Goal: Task Accomplishment & Management: Manage account settings

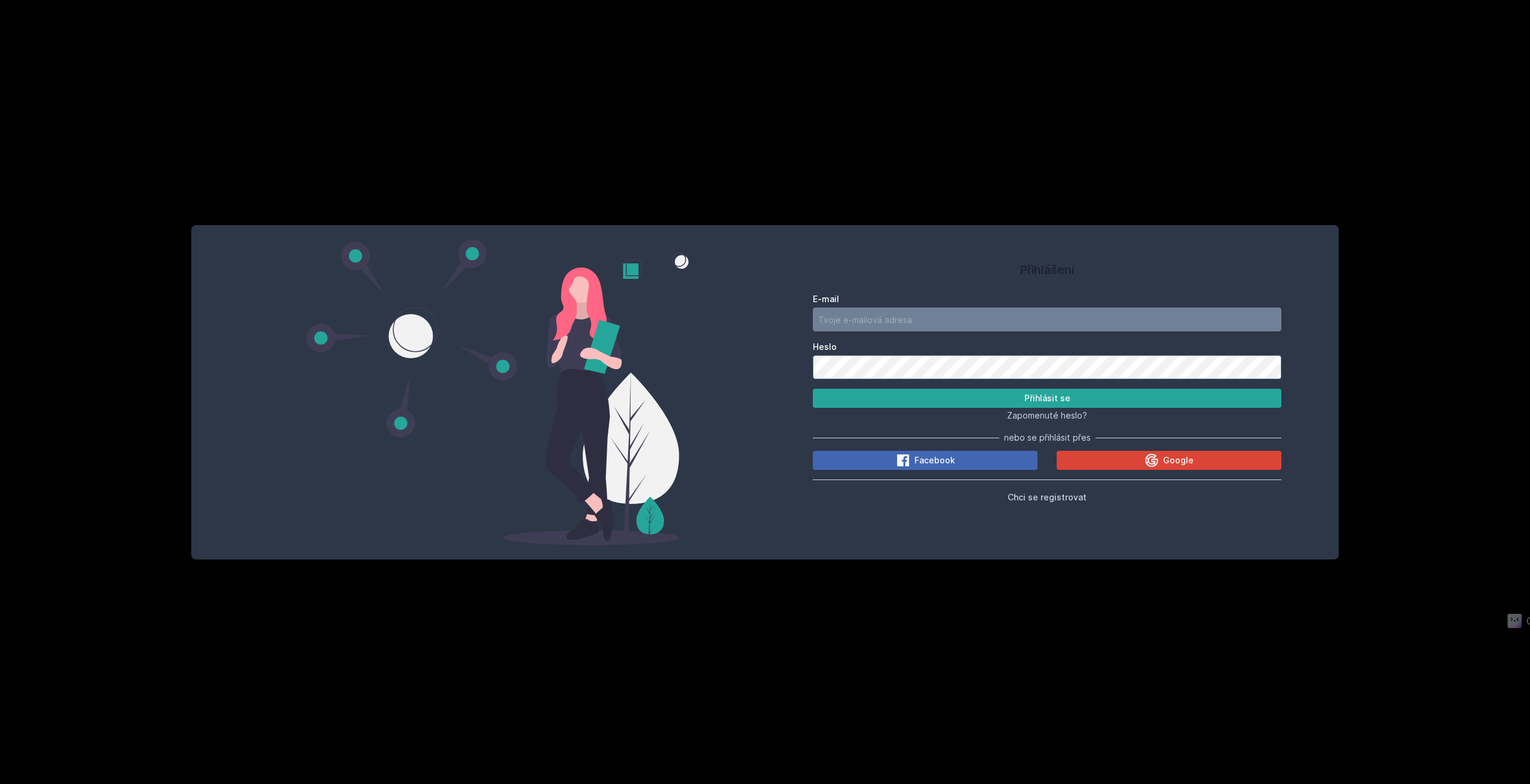
click at [1039, 354] on div "Heslo" at bounding box center [1047, 360] width 469 height 38
click at [908, 319] on input "E-mail" at bounding box center [1047, 319] width 469 height 24
type input "l.crk@seznam.cz"
click at [813, 389] on button "Přihlásit se" at bounding box center [1047, 398] width 469 height 19
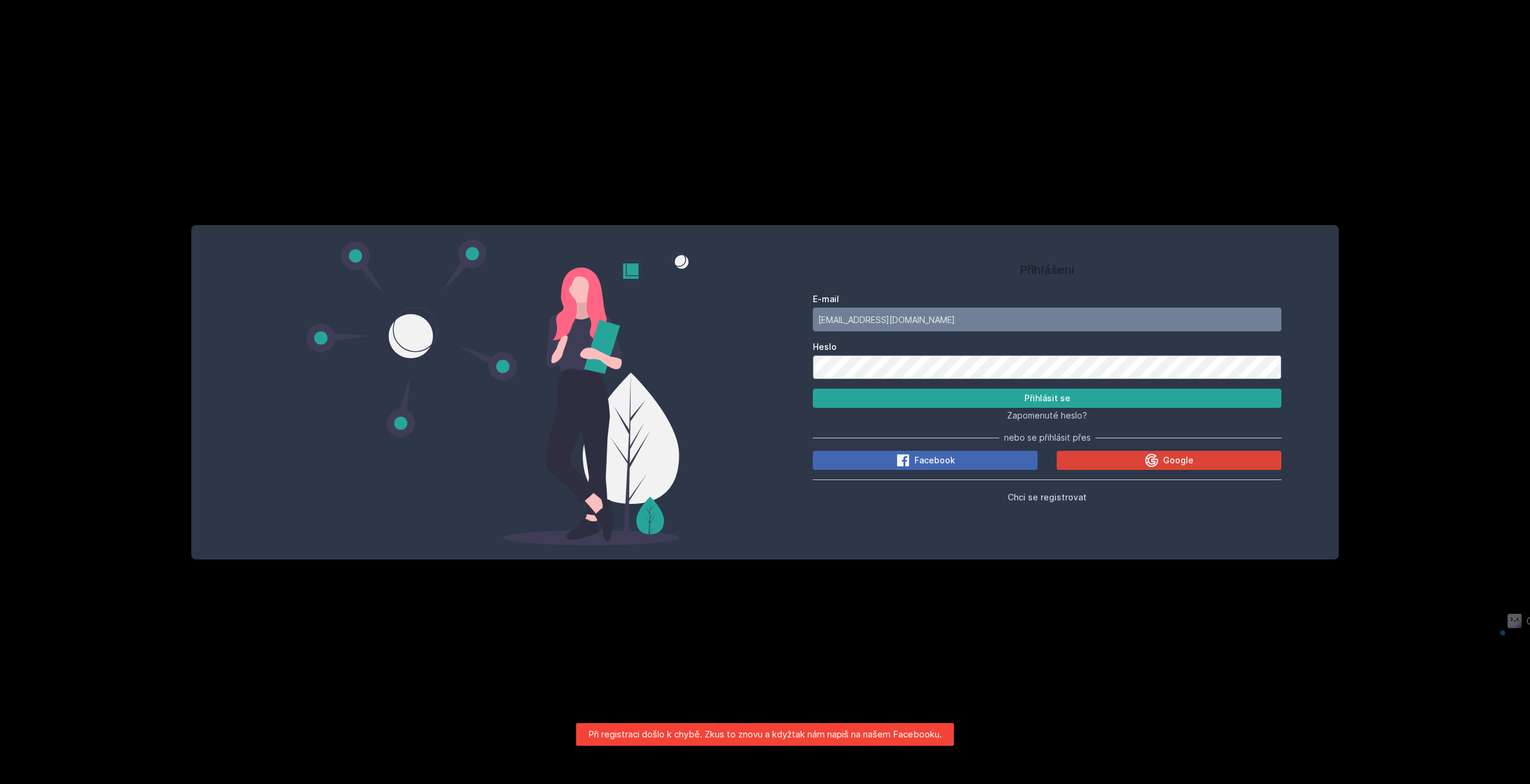
click at [847, 367] on form "E-mail l.crk@seznam.cz Heslo Přihlásit se" at bounding box center [1047, 350] width 469 height 114
drag, startPoint x: 906, startPoint y: 380, endPoint x: 650, endPoint y: 380, distance: 256.0
click at [693, 381] on div "Přihlášení E-mail l.crk@seznam.cz Heslo Přihlásit se Zapomenuté heslo? nebo se …" at bounding box center [764, 393] width 1148 height 334
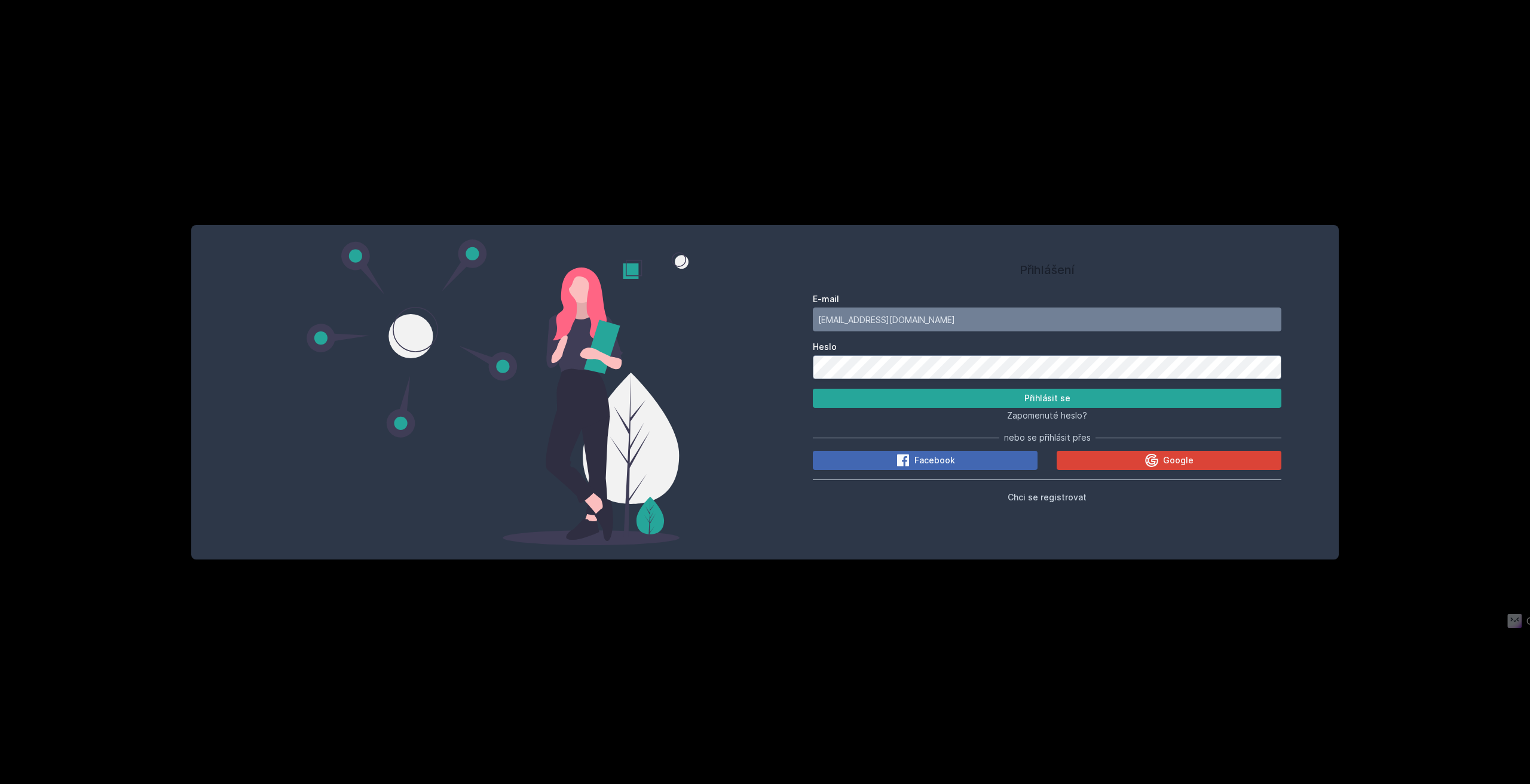
click at [813, 389] on button "Přihlásit se" at bounding box center [1047, 398] width 469 height 19
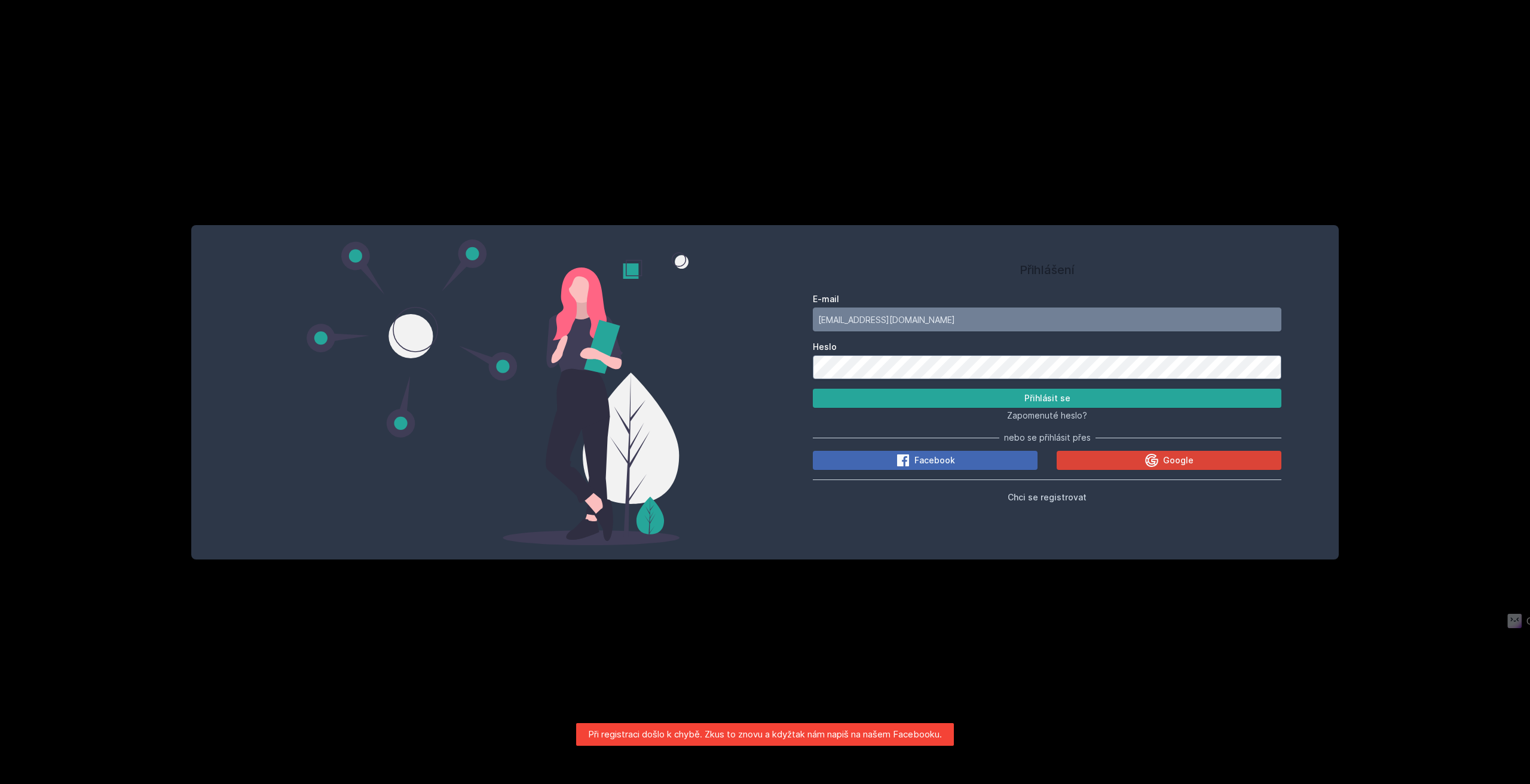
click at [526, 350] on div "Přihlášení E-mail l.crk@seznam.cz Heslo Přihlásit se Zapomenuté heslo? nebo se …" at bounding box center [764, 393] width 1148 height 334
click at [813, 389] on button "Přihlásit se" at bounding box center [1047, 398] width 469 height 19
click at [951, 393] on button "Přihlásit se" at bounding box center [1047, 398] width 469 height 19
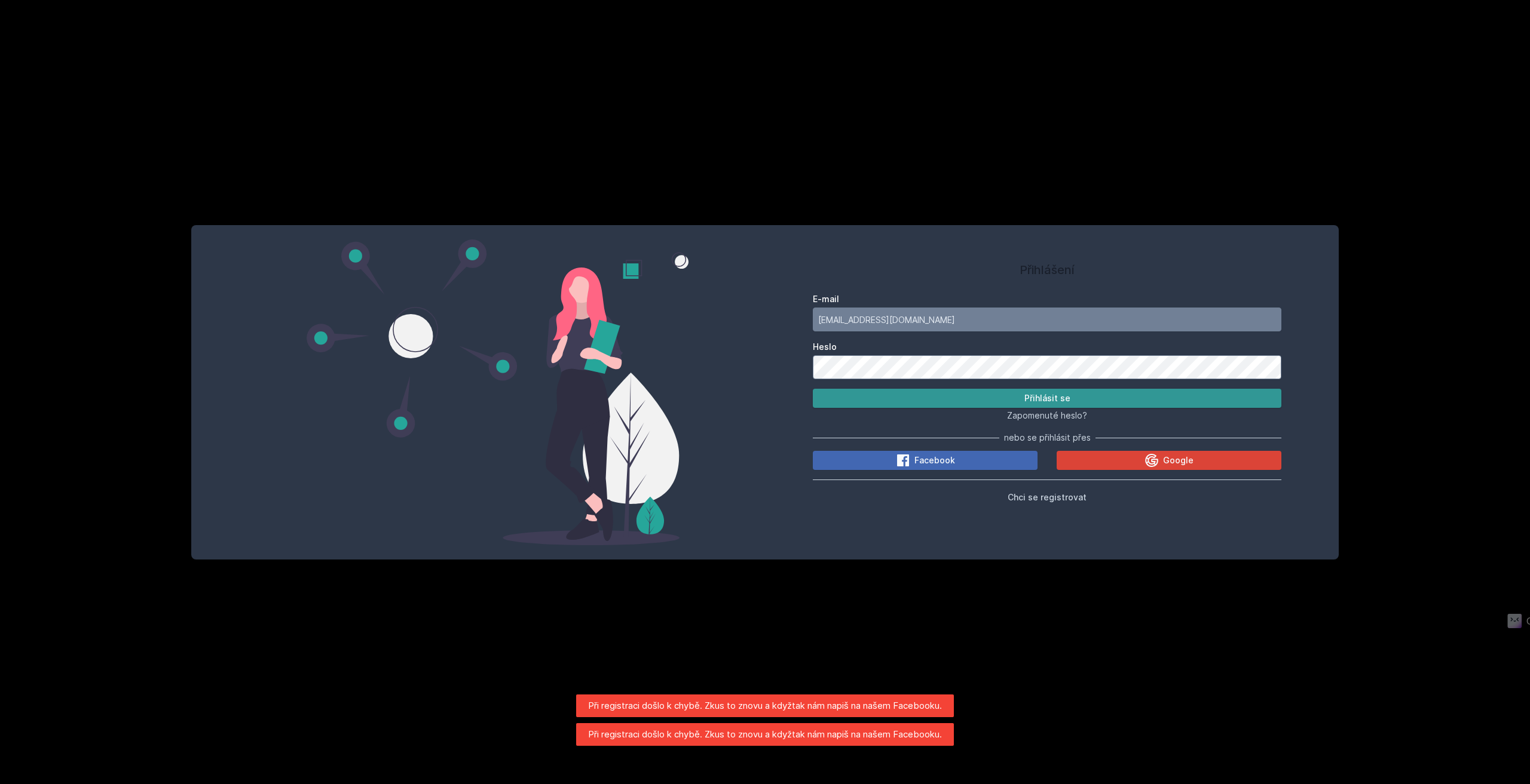
click at [969, 407] on button "Přihlásit se" at bounding box center [1047, 398] width 469 height 19
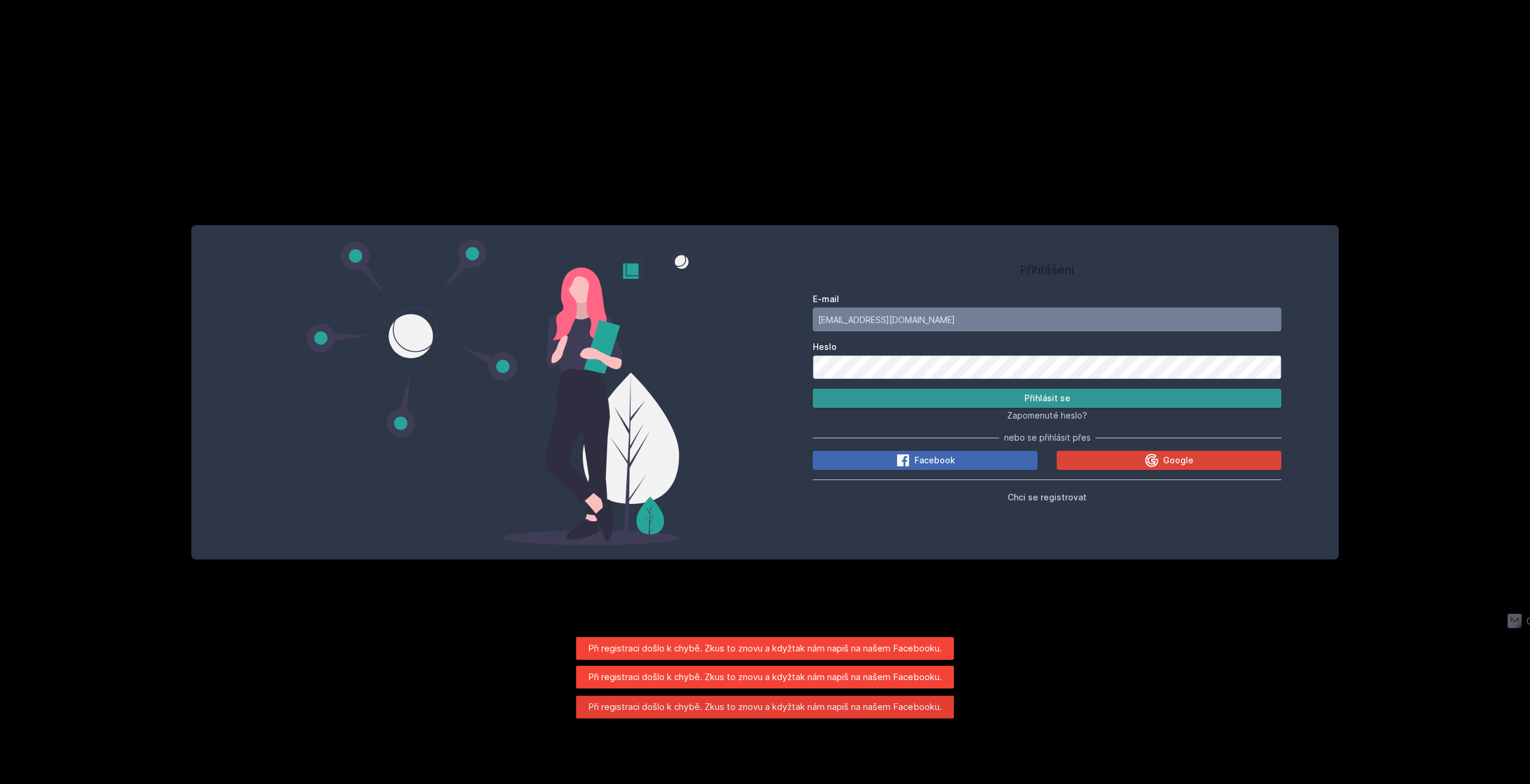
click at [969, 406] on button "Přihlásit se" at bounding box center [1047, 398] width 469 height 19
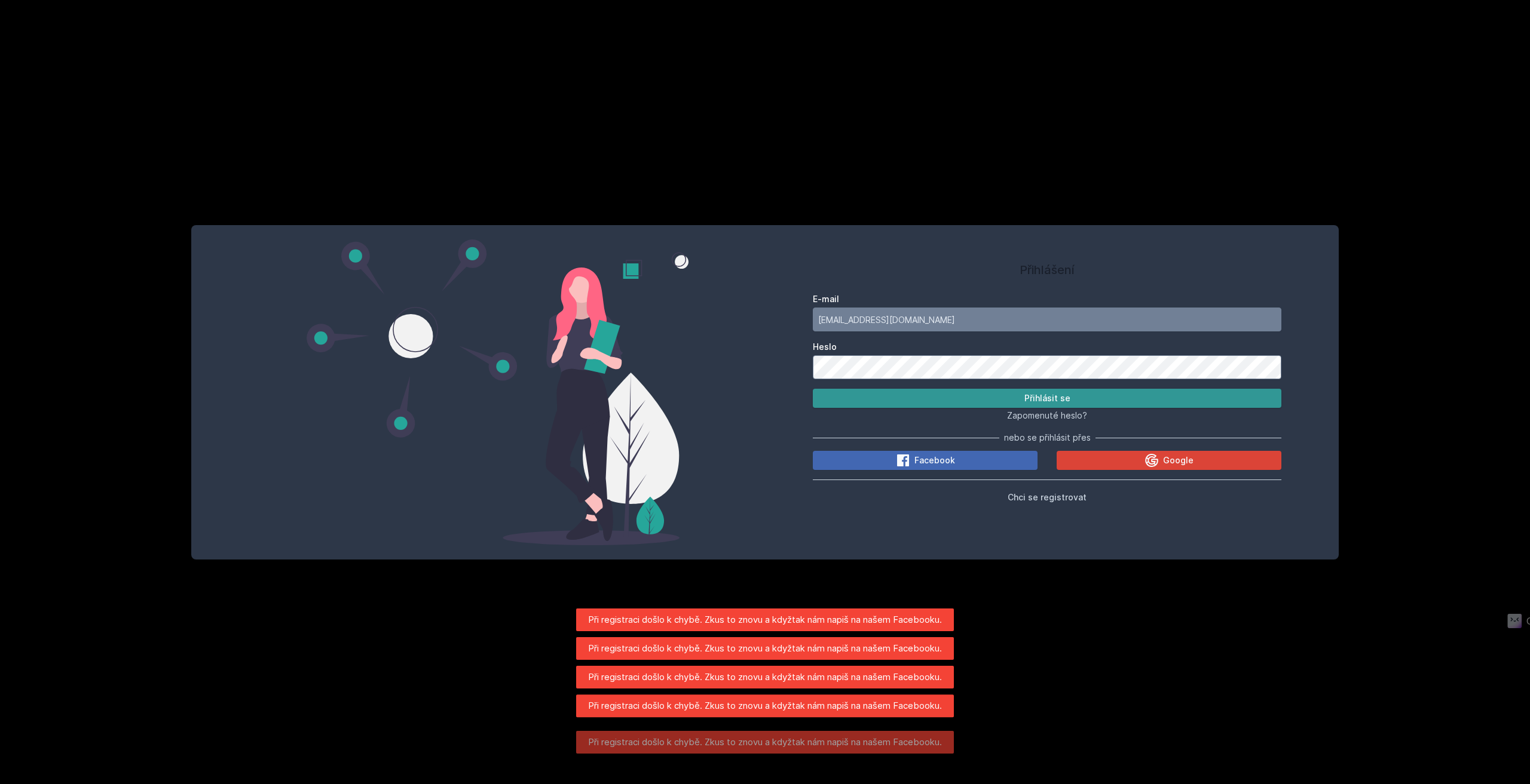
click at [969, 406] on button "Přihlásit se" at bounding box center [1047, 398] width 469 height 19
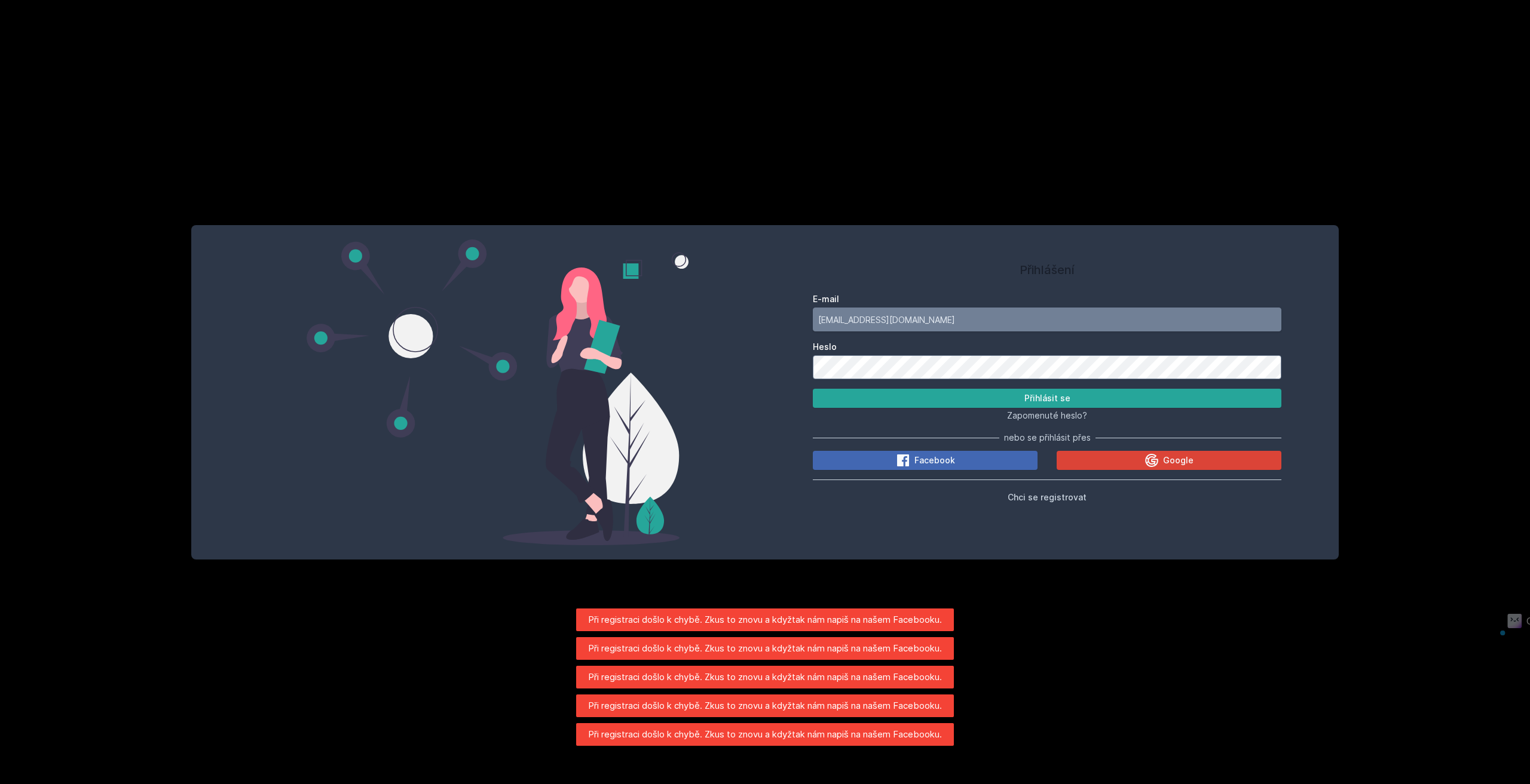
drag, startPoint x: 902, startPoint y: 321, endPoint x: 642, endPoint y: 321, distance: 260.0
click at [662, 321] on div "Přihlášení E-mail l.crk@seznam.cz Heslo Přihlásit se Zapomenuté heslo? nebo se …" at bounding box center [764, 393] width 1148 height 334
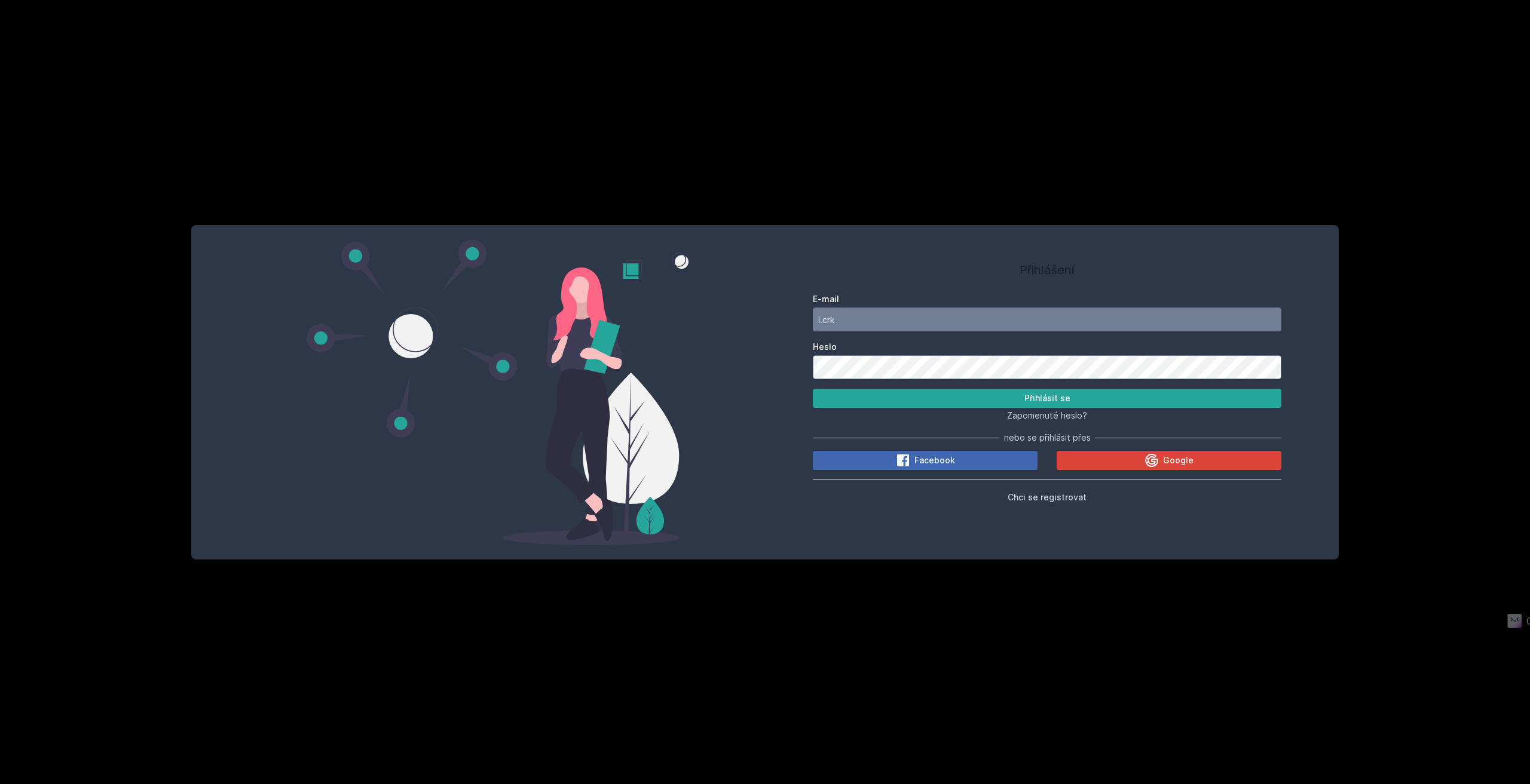
type input "l.crk@seznam.cz"
click at [958, 400] on button "Přihlásit se" at bounding box center [1047, 398] width 469 height 19
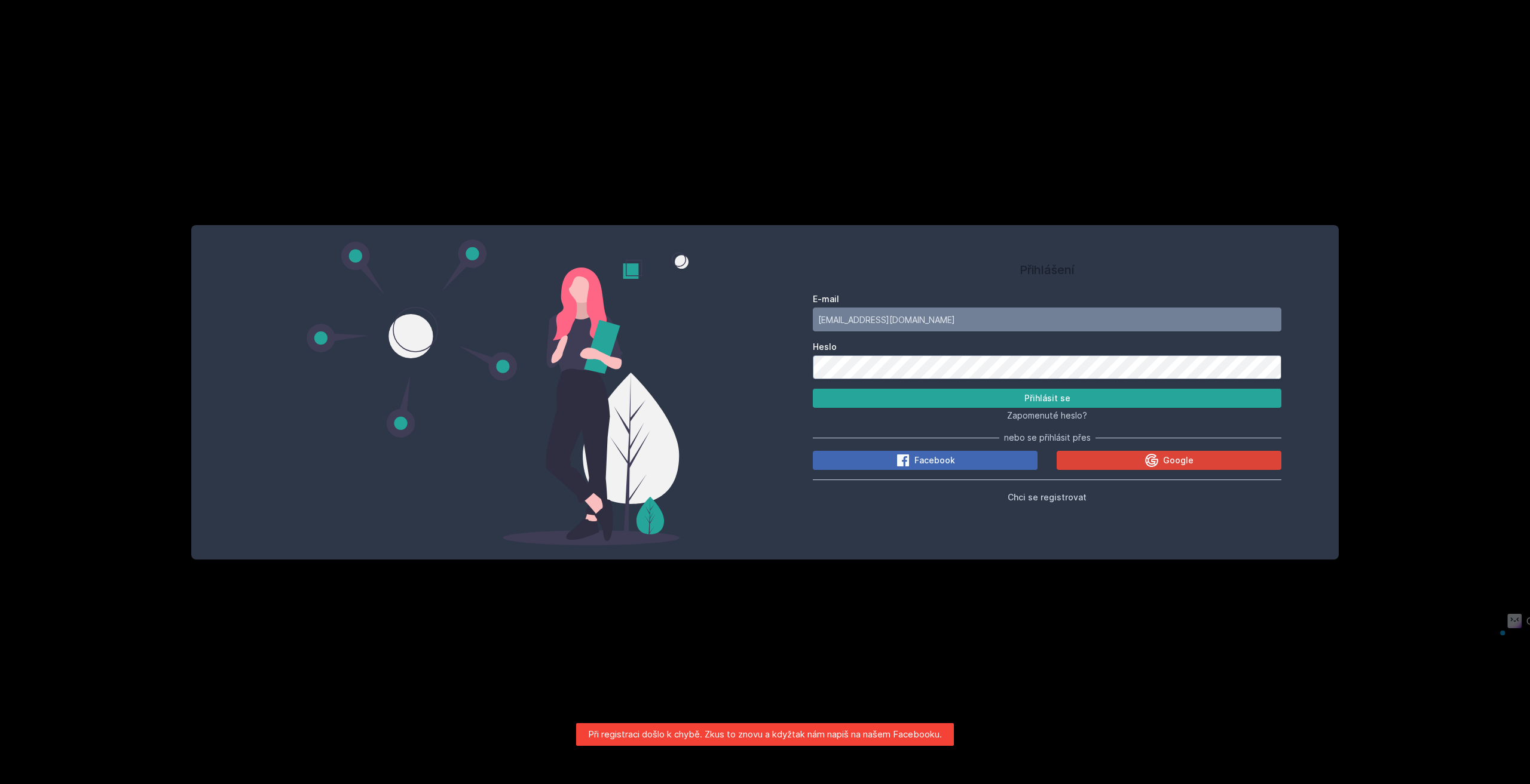
click at [737, 378] on div "Přihlášení E-mail l.crk@seznam.cz Heslo Přihlásit se Zapomenuté heslo? nebo se …" at bounding box center [764, 393] width 1148 height 334
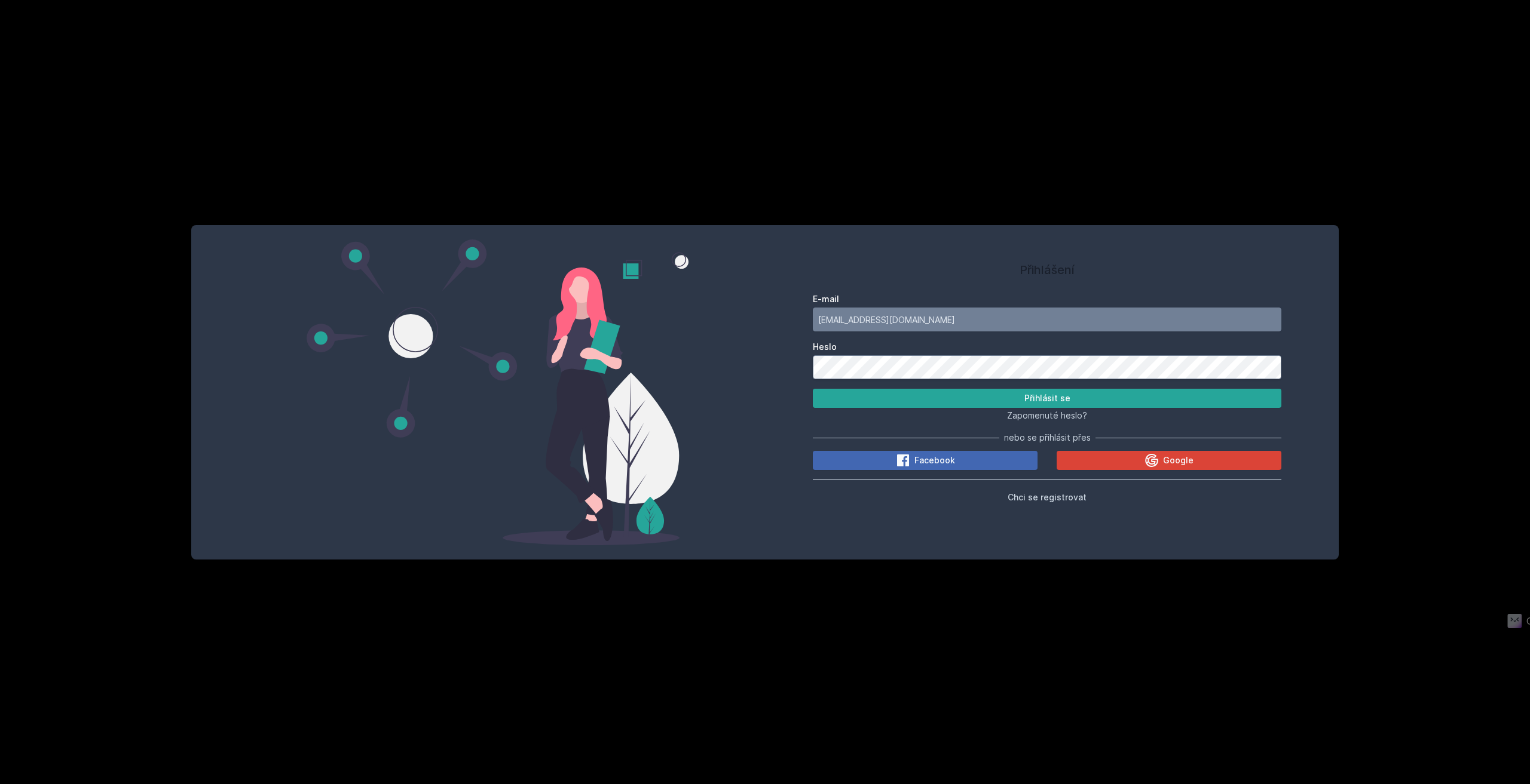
click at [813, 389] on button "Přihlásit se" at bounding box center [1047, 398] width 469 height 19
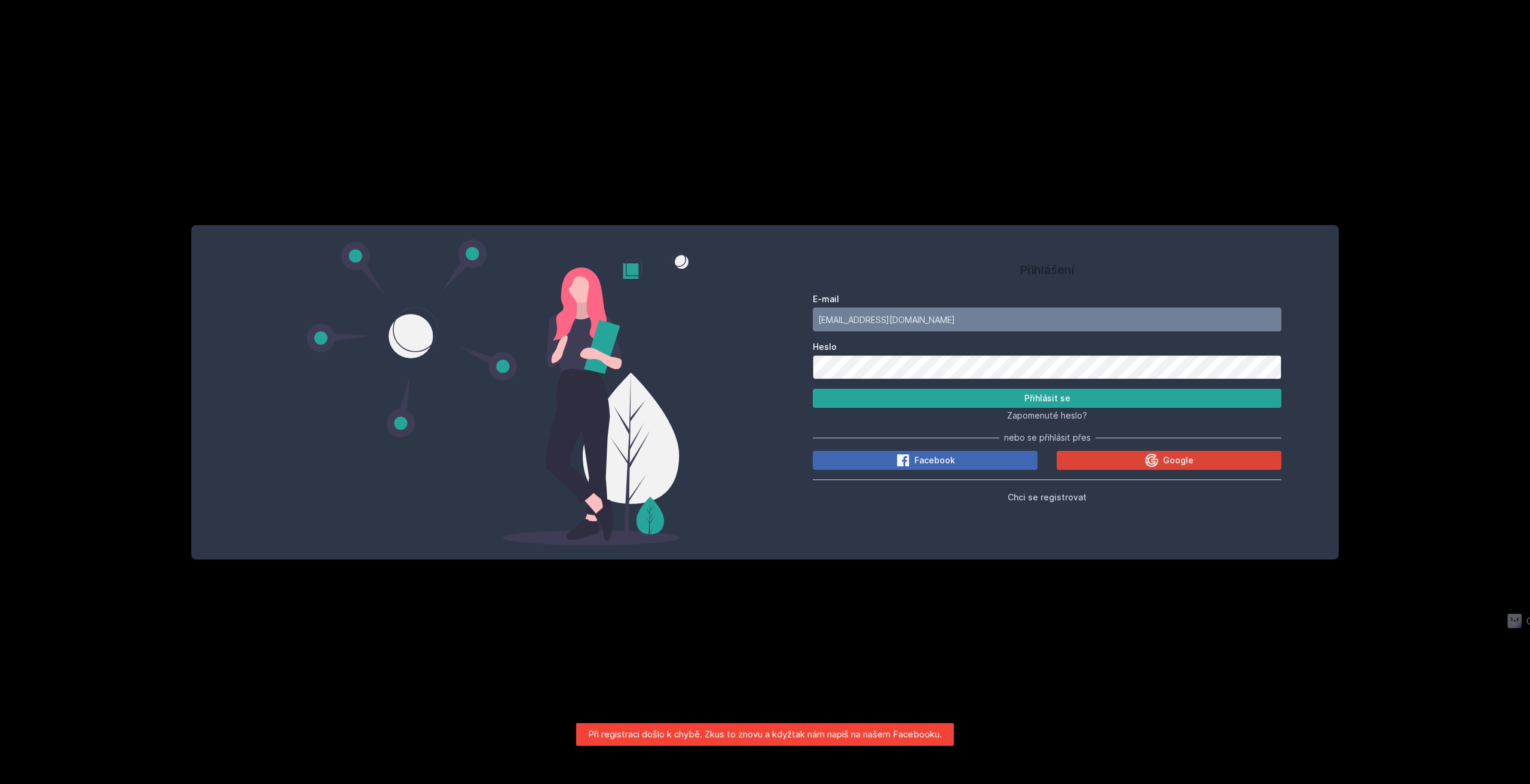
click at [813, 389] on button "Přihlásit se" at bounding box center [1047, 398] width 469 height 19
click at [570, 338] on div "Přihlášení E-mail l.crk@seznam.cz Heslo Přihlásit se Zapomenuté heslo? nebo se …" at bounding box center [764, 393] width 1148 height 334
click at [813, 389] on button "Přihlásit se" at bounding box center [1047, 398] width 469 height 19
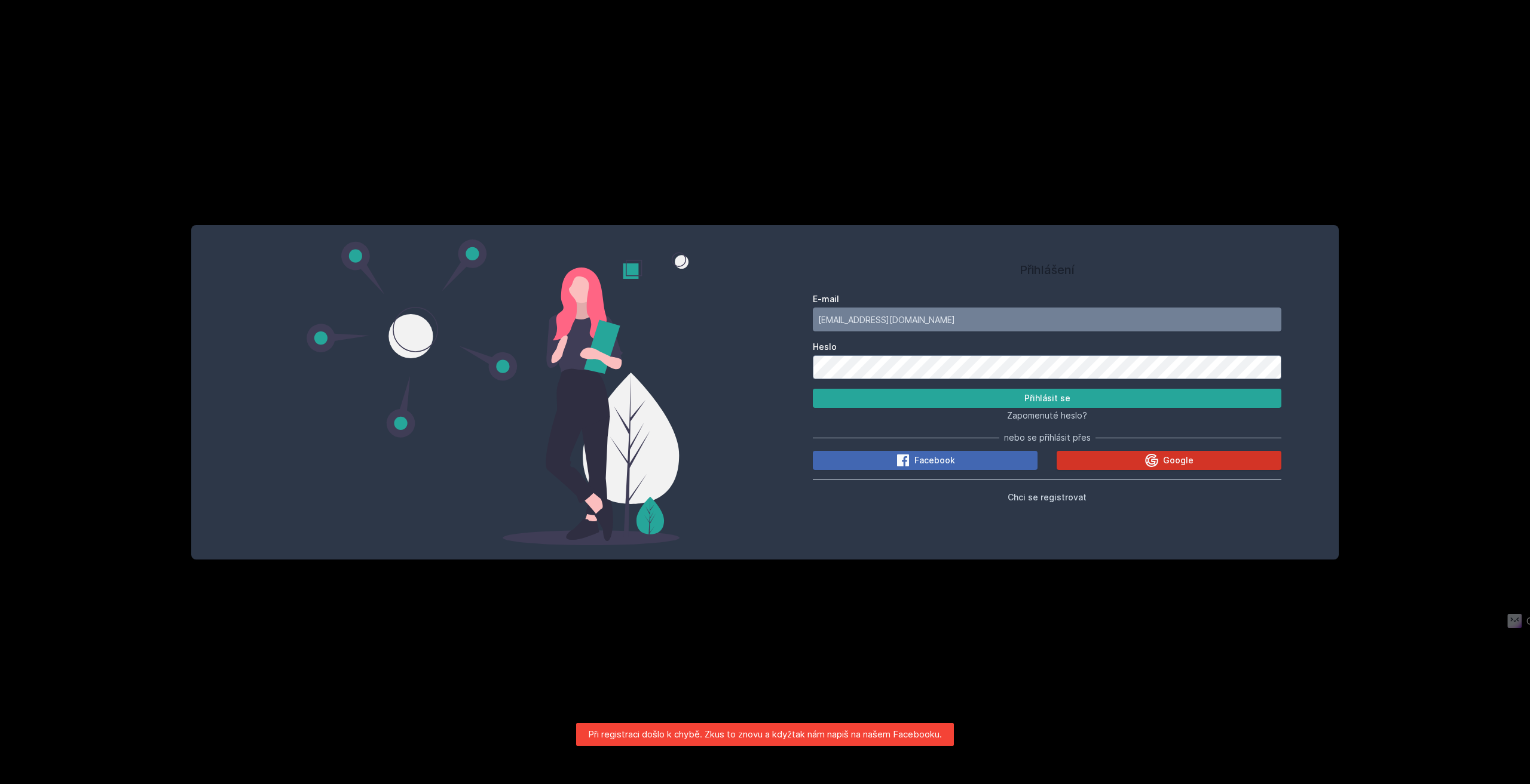
click at [1075, 460] on button "Google" at bounding box center [1169, 461] width 225 height 19
